Goal: Information Seeking & Learning: Learn about a topic

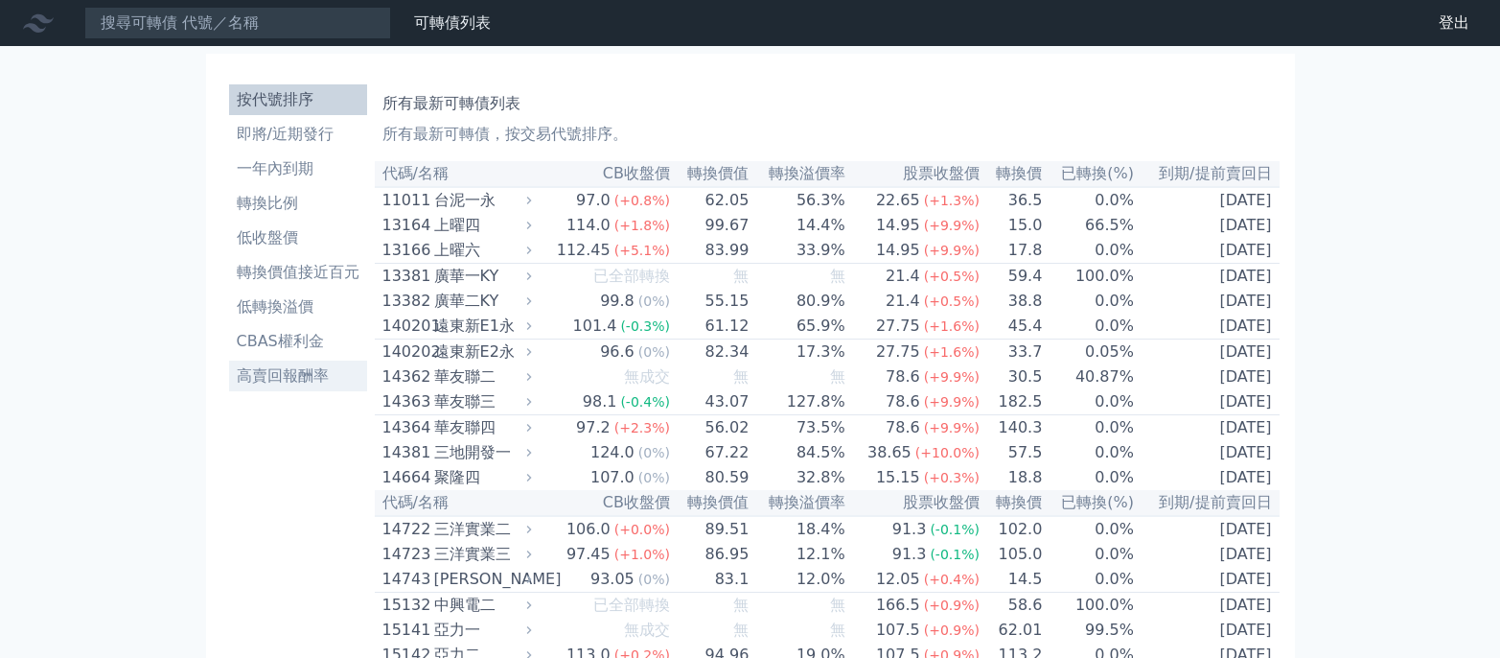
click at [289, 373] on li "高賣回報酬率" at bounding box center [298, 375] width 138 height 23
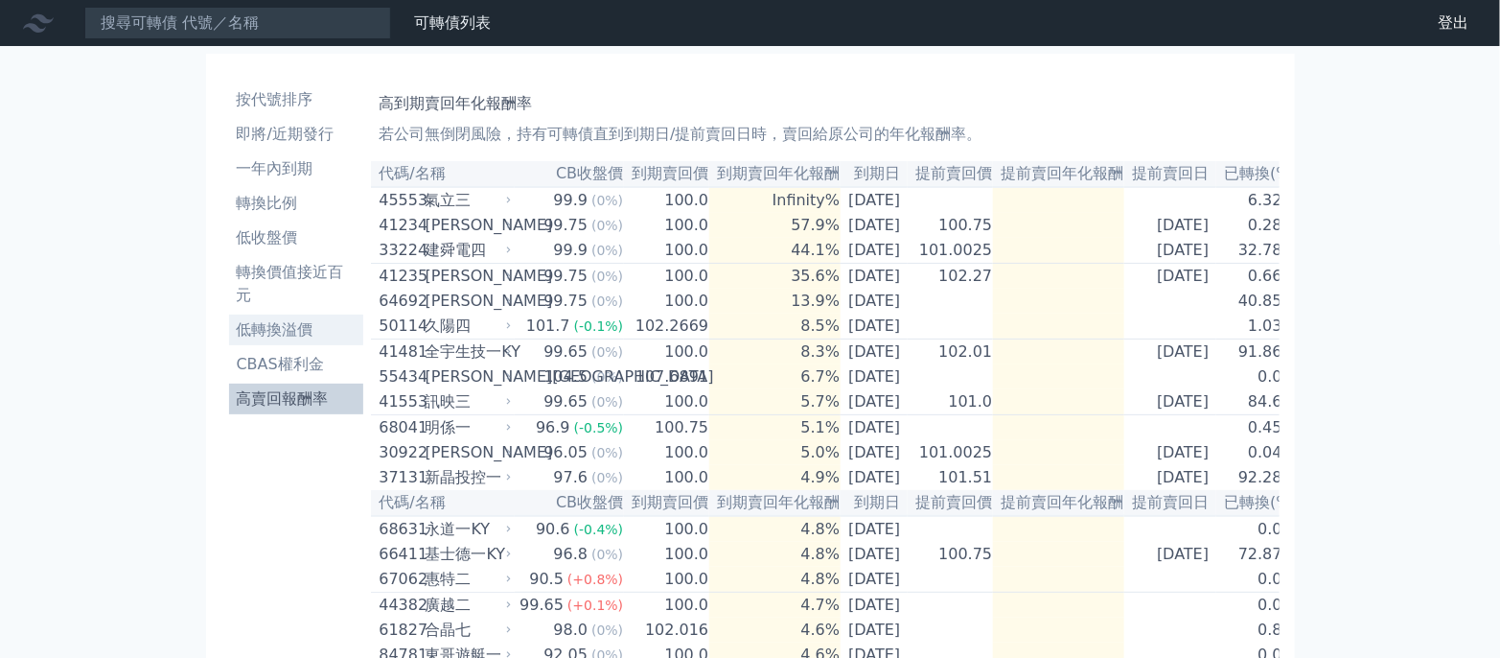
click at [308, 318] on li "低轉換溢價" at bounding box center [296, 329] width 135 height 23
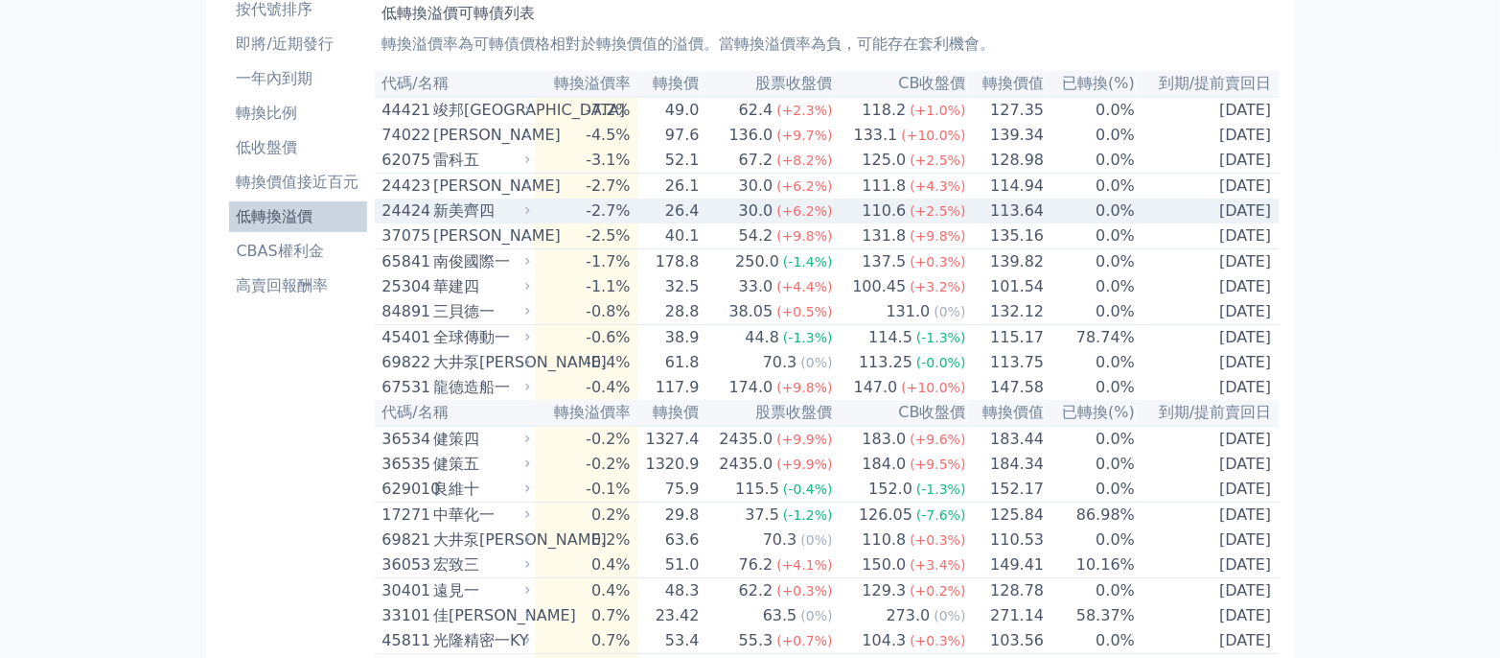
scroll to position [127, 0]
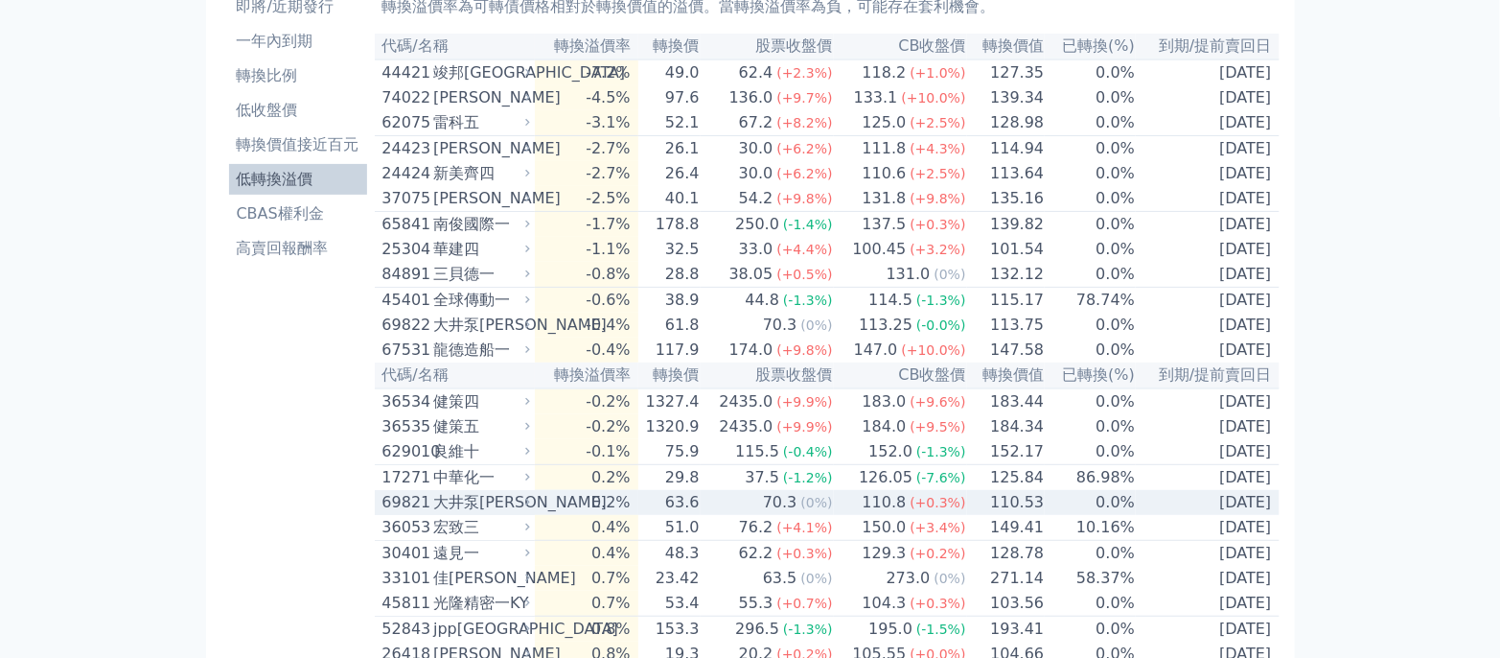
click at [978, 515] on td "110.53" at bounding box center [1006, 502] width 79 height 25
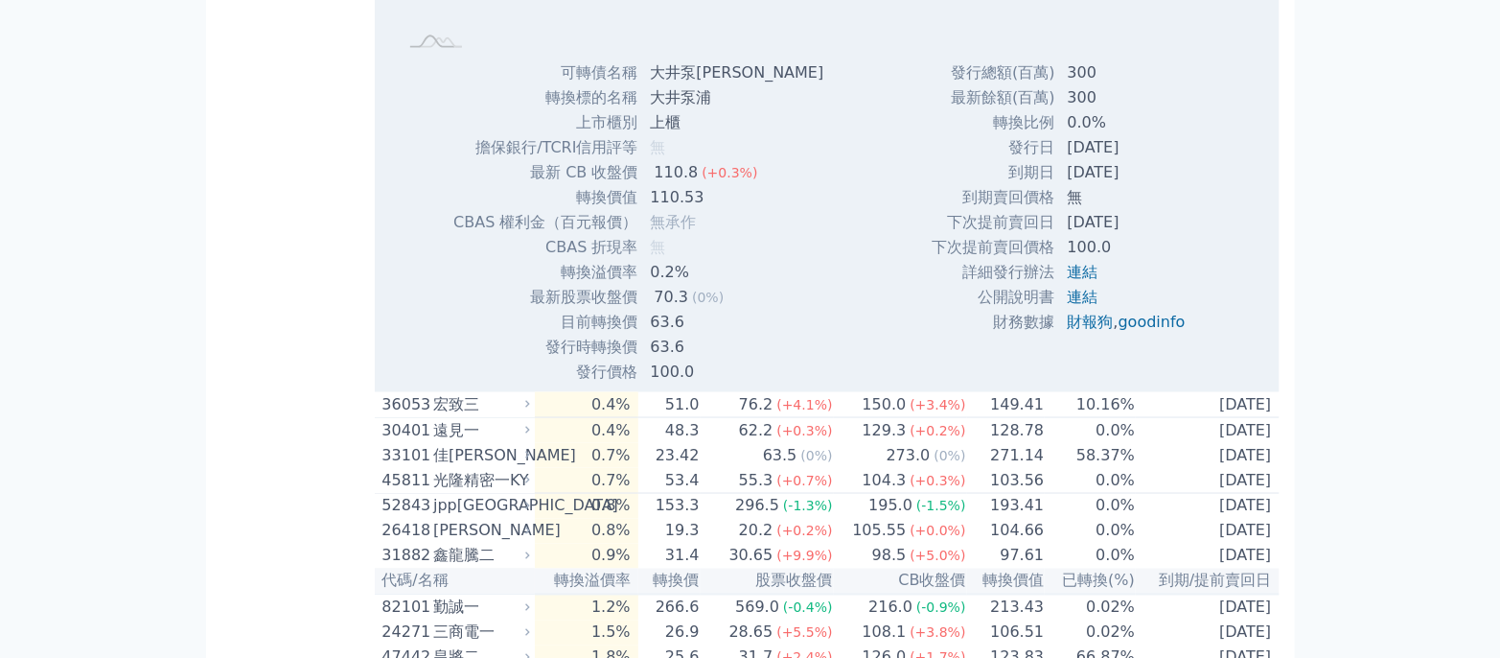
scroll to position [894, 0]
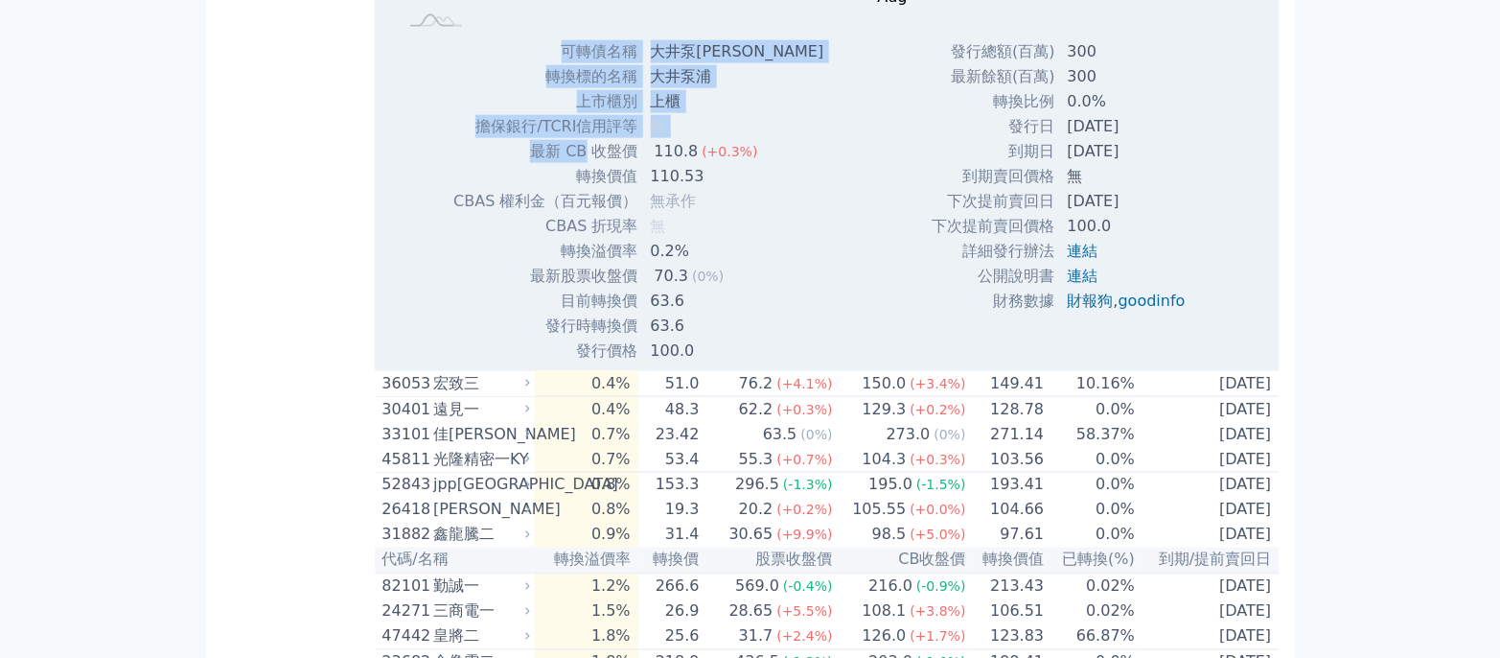
drag, startPoint x: 584, startPoint y: 197, endPoint x: 777, endPoint y: 368, distance: 258.7
click at [777, 363] on div "可轉債名稱 大井泵浦一 轉換標的名稱 大井泵浦 上市櫃別 上櫃 擔保銀行/TCRI信用評等 無 最新 CB 收盤價 110.8 (+0.3%) 110.53" at bounding box center [613, 201] width 368 height 324
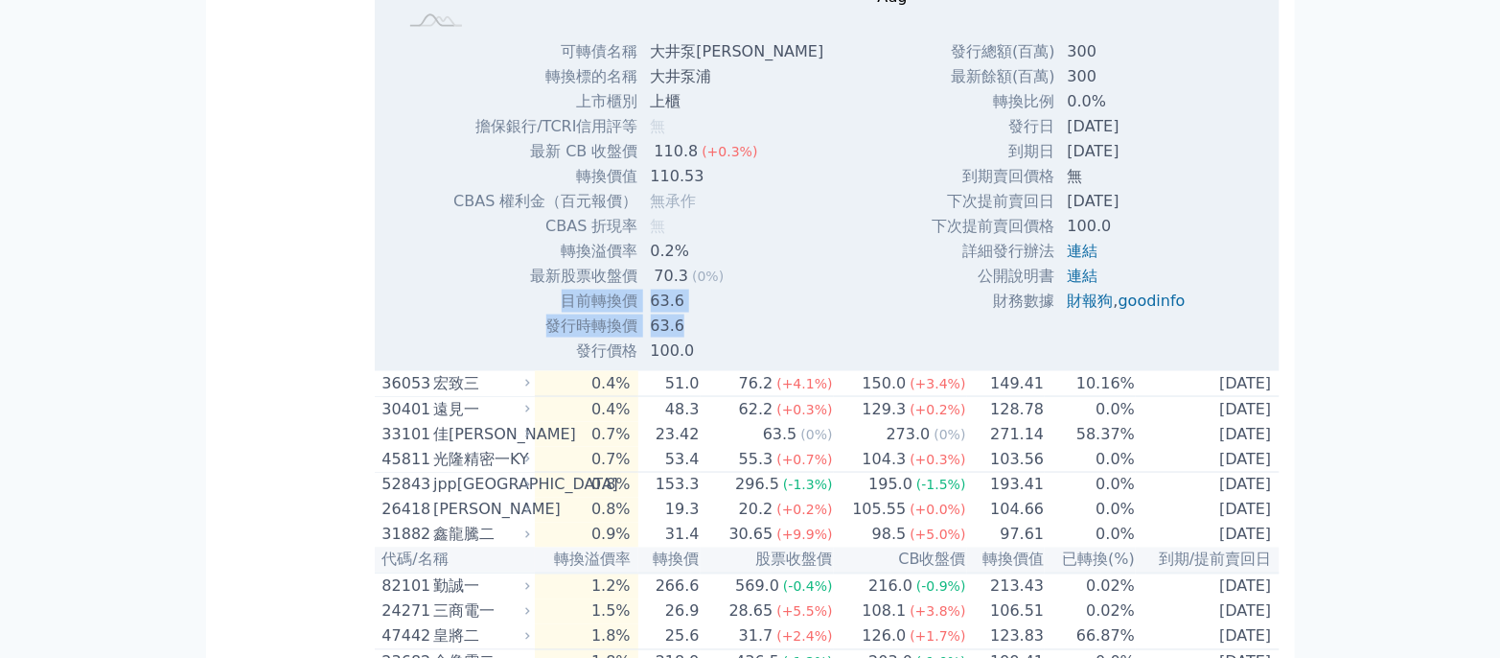
drag, startPoint x: 700, startPoint y: 370, endPoint x: 540, endPoint y: 333, distance: 164.4
click at [540, 333] on tbody "可轉債名稱 大井泵浦一 轉換標的名稱 大井泵浦 上市櫃別 上櫃 擔保銀行/TCRI信用評等 無 最新 CB 收盤價 110.8 (+0.3%) 轉換價值 11…" at bounding box center [645, 201] width 386 height 324
click at [540, 313] on td "目前轉換價" at bounding box center [545, 301] width 186 height 25
drag, startPoint x: 538, startPoint y: 312, endPoint x: 734, endPoint y: 368, distance: 204.5
click at [734, 363] on tbody "可轉債名稱 大井泵浦一 轉換標的名稱 大井泵浦 上市櫃別 上櫃 擔保銀行/TCRI信用評等 無 最新 CB 收盤價 110.8 (+0.3%) 轉換價值 11…" at bounding box center [645, 201] width 386 height 324
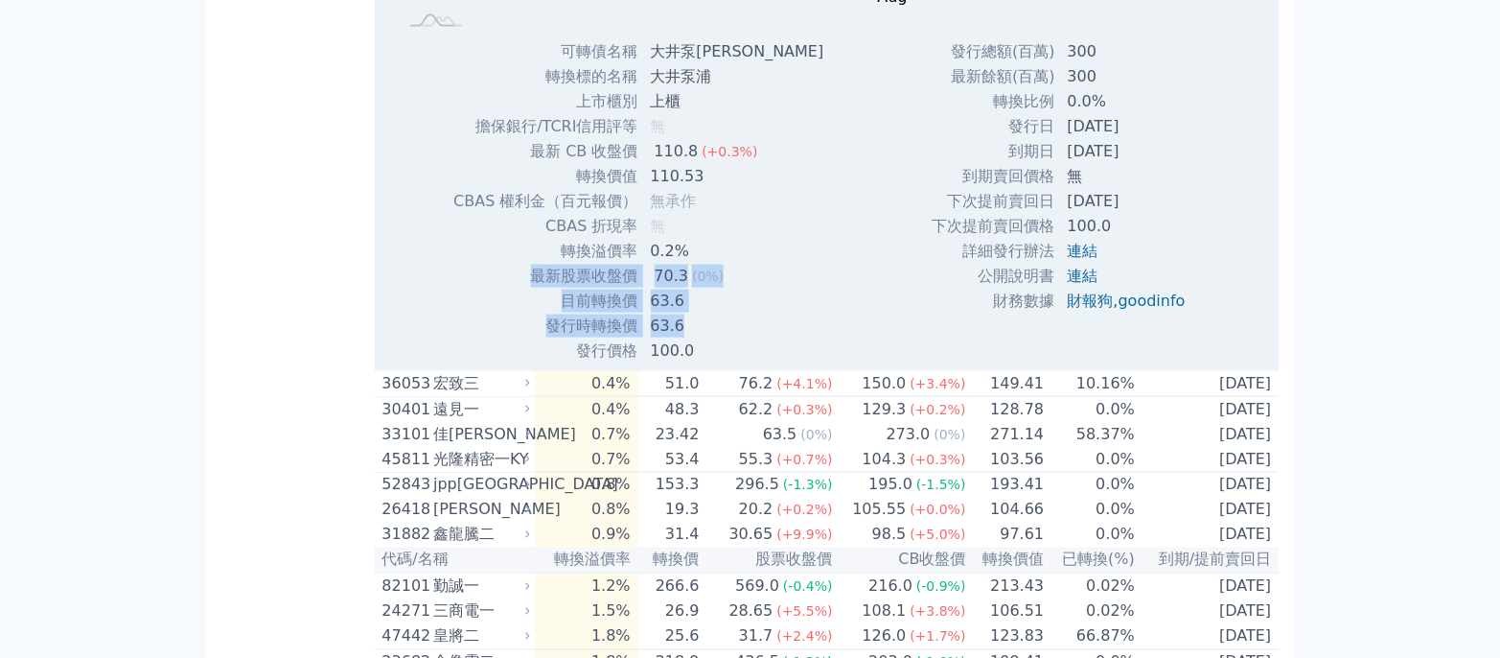
click at [734, 338] on td "63.6" at bounding box center [739, 325] width 200 height 25
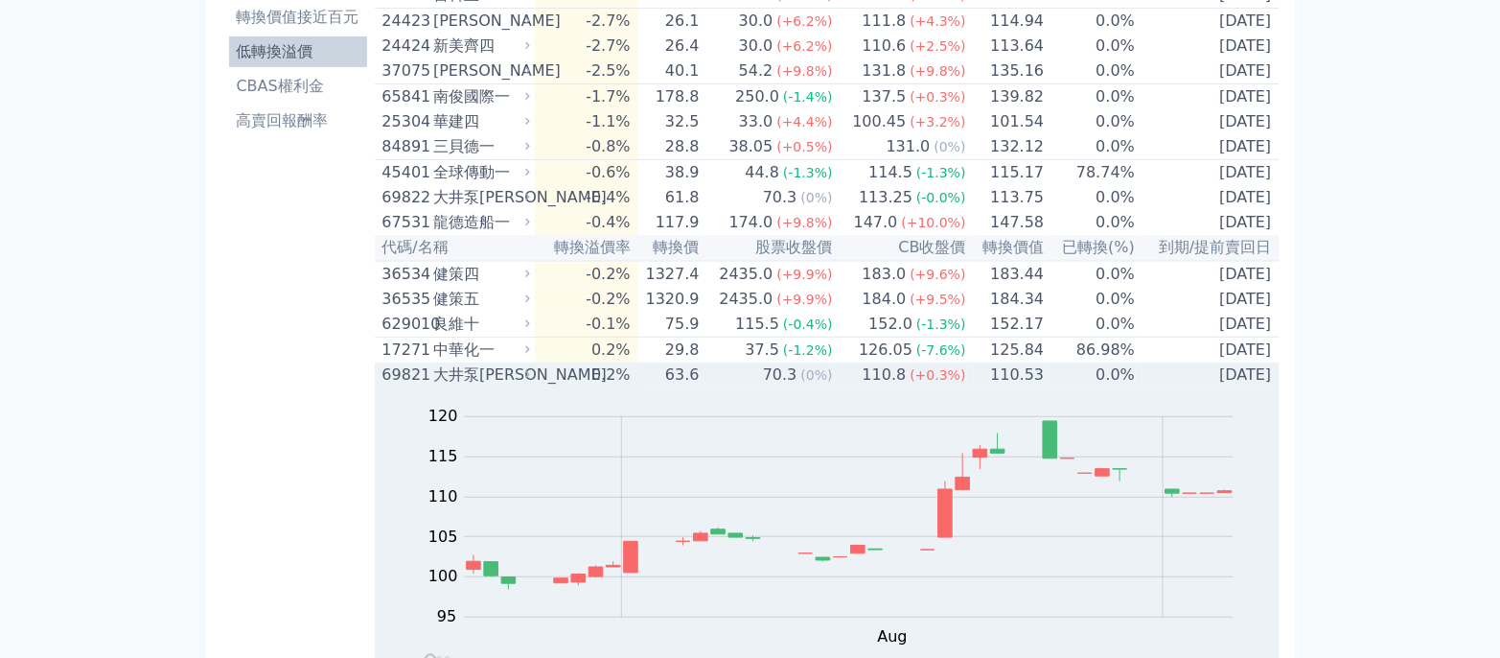
scroll to position [127, 0]
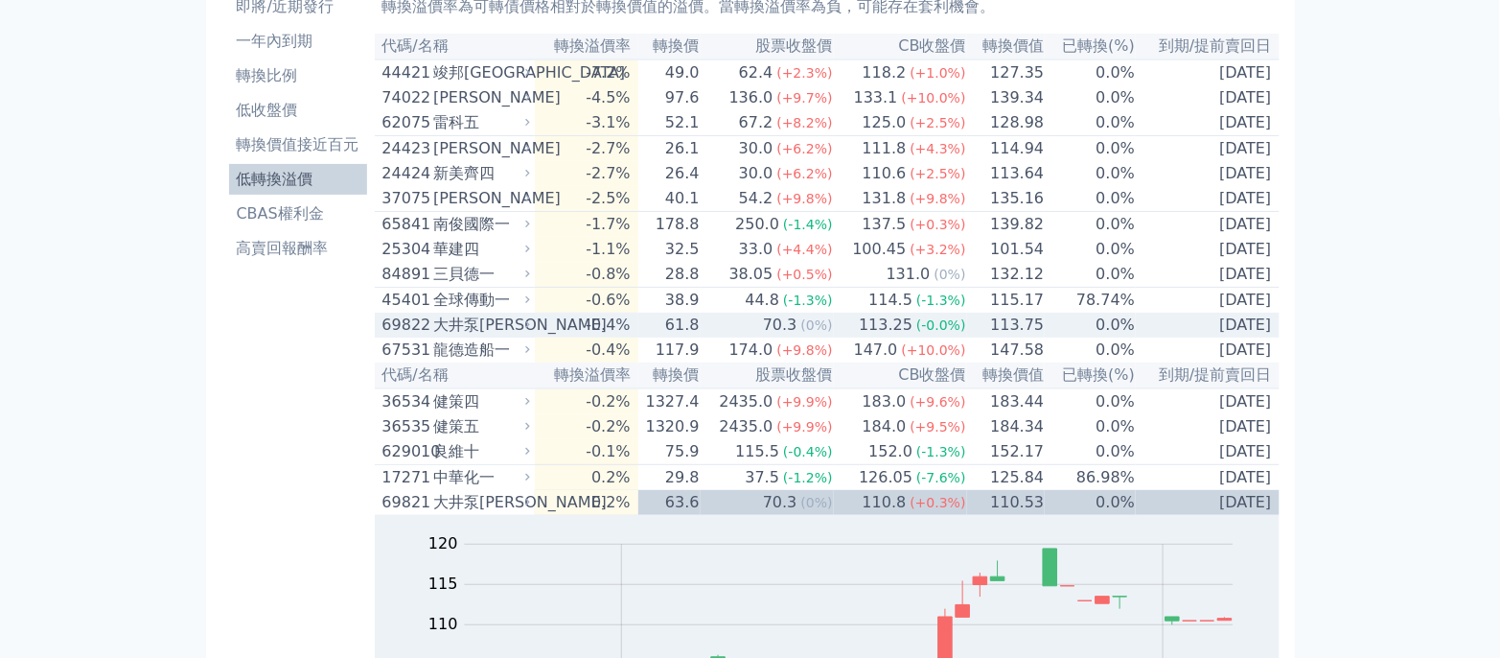
click at [490, 336] on div "大井泵[PERSON_NAME]" at bounding box center [479, 324] width 93 height 23
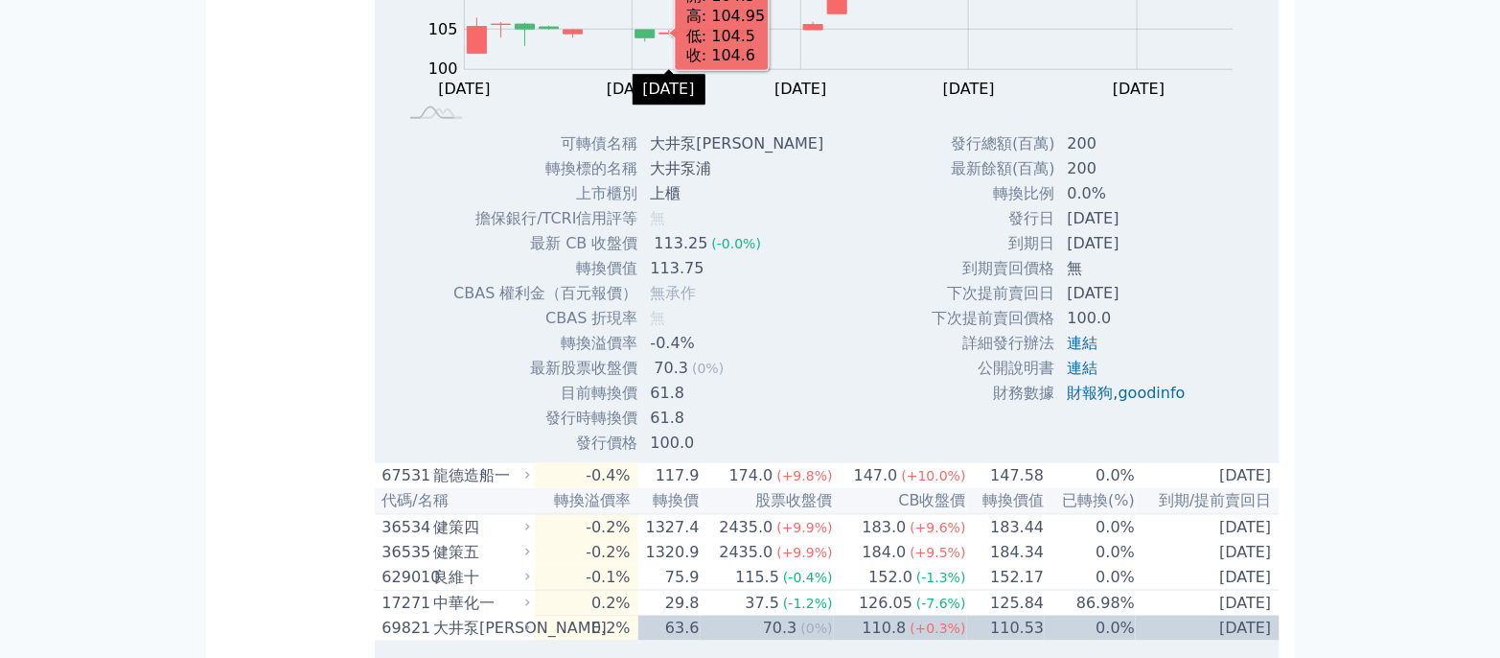
scroll to position [638, 0]
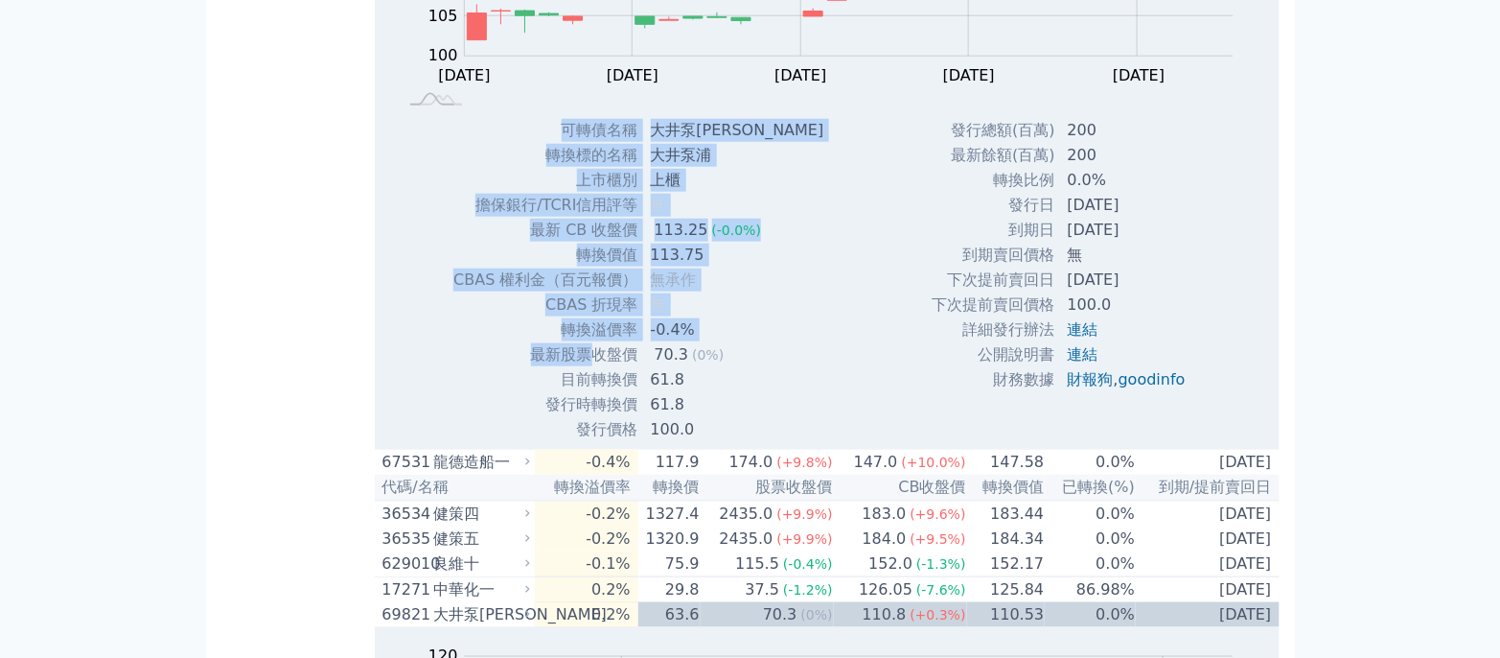
drag, startPoint x: 588, startPoint y: 378, endPoint x: 769, endPoint y: 423, distance: 186.7
click at [769, 423] on div "可轉債名稱 大井泵浦二 轉換標的名稱 大井泵浦 上市櫃別 上櫃 擔保銀行/TCRI信用評等 無 最新 CB 收盤價 113.25 (-0.0%) 113.75" at bounding box center [613, 280] width 368 height 324
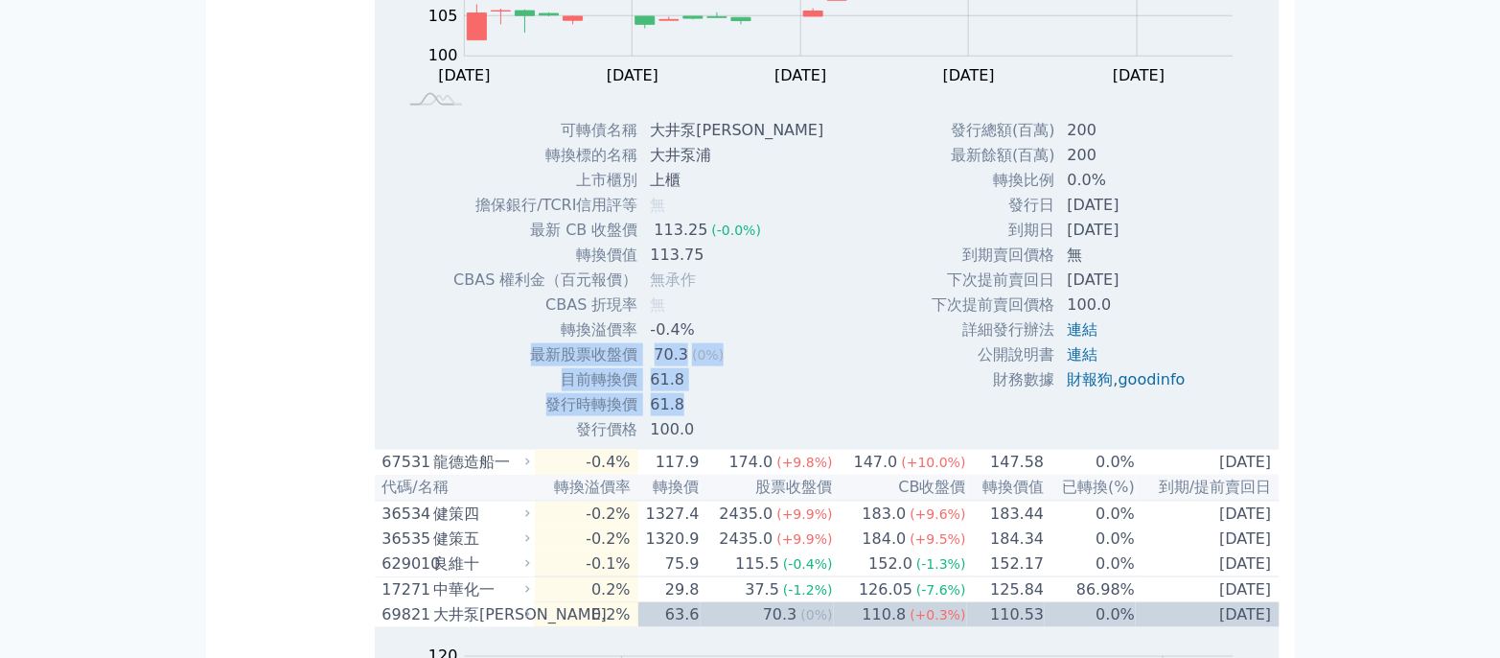
drag, startPoint x: 729, startPoint y: 431, endPoint x: 505, endPoint y: 386, distance: 227.8
click at [505, 386] on tbody "可轉債名稱 大井泵浦二 轉換標的名稱 大井泵浦 上市櫃別 上櫃 擔保銀行/TCRI信用評等 無 最新 CB 收盤價 113.25 (-0.0%) 轉換價值 1…" at bounding box center [645, 280] width 386 height 324
click at [505, 367] on td "最新股票收盤價" at bounding box center [545, 354] width 186 height 25
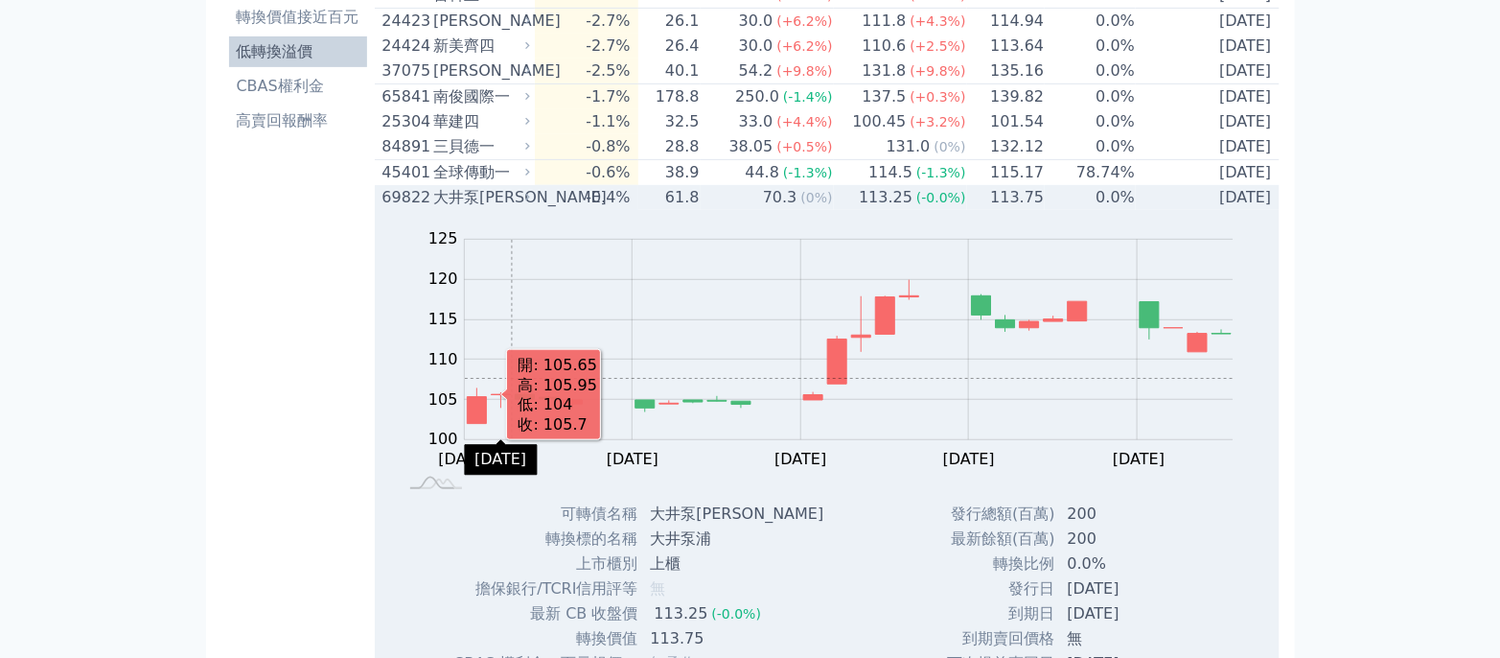
scroll to position [511, 0]
